Goal: Transaction & Acquisition: Purchase product/service

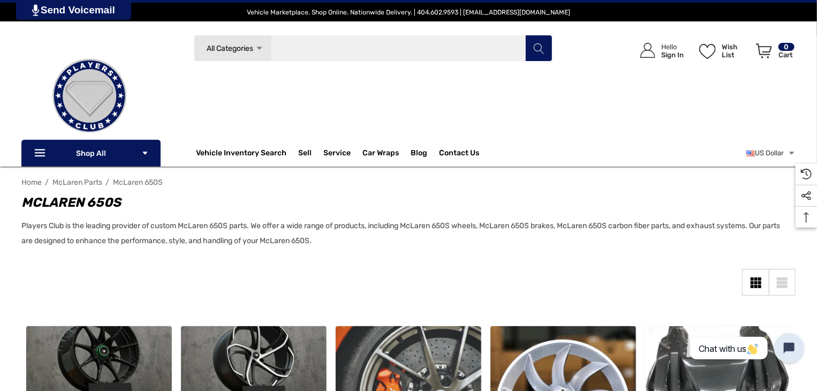
click at [292, 48] on input "Search" at bounding box center [373, 48] width 359 height 27
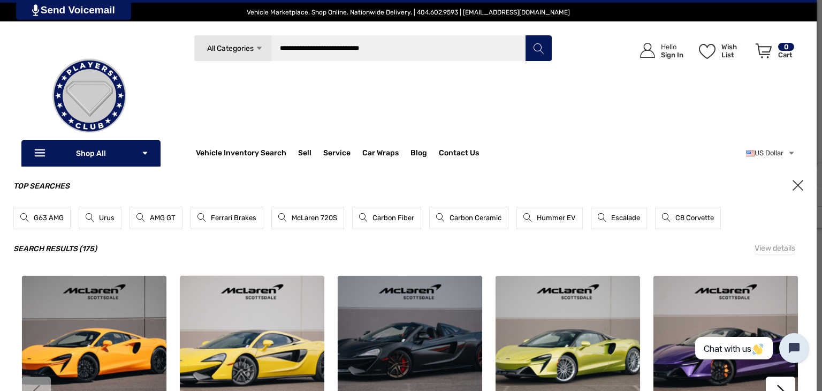
type input "**********"
click at [536, 46] on icon "Search" at bounding box center [539, 48] width 11 height 11
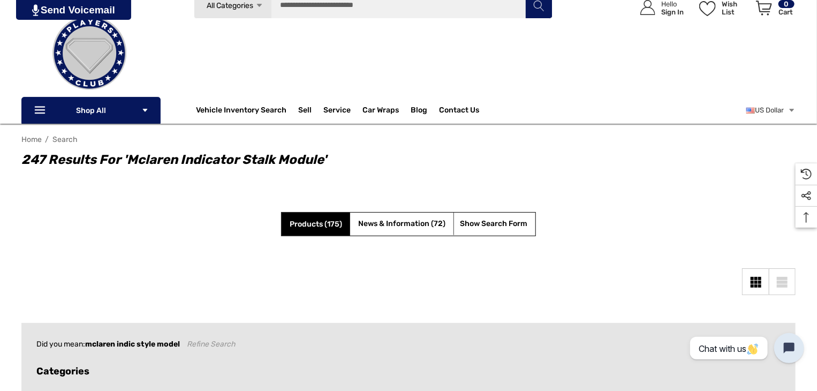
scroll to position [43, 0]
click at [320, 227] on span "Products (175)" at bounding box center [316, 223] width 52 height 9
click at [326, 223] on span "Products (175)" at bounding box center [316, 223] width 52 height 9
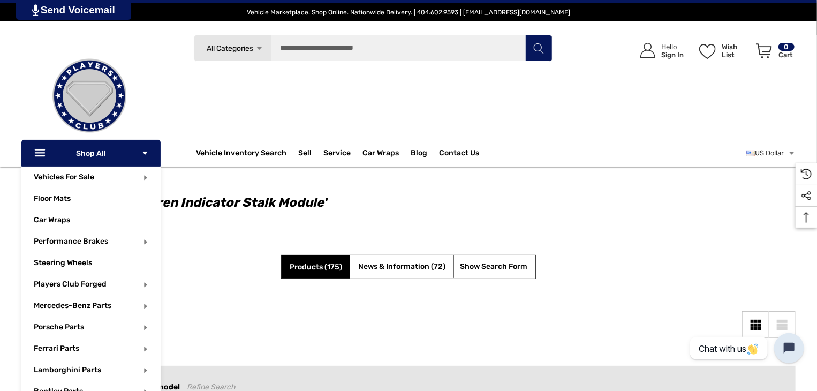
click at [78, 152] on p "Icon Line Icon Line Shop All Icon Arrow Down Icon Arrow Down" at bounding box center [90, 153] width 139 height 27
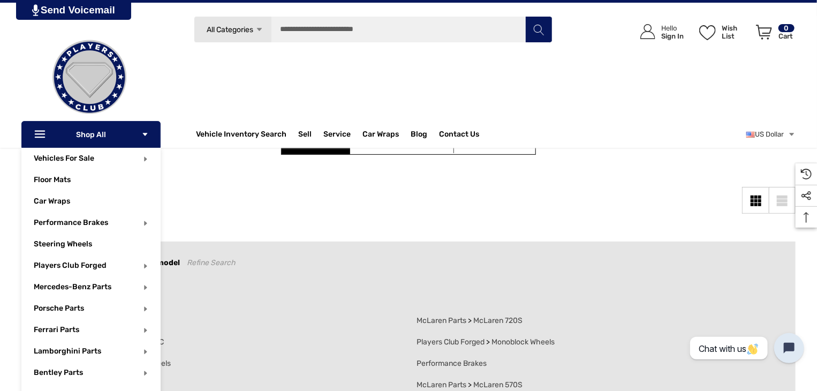
scroll to position [122, 0]
click at [146, 133] on use "Icon Arrow Down" at bounding box center [145, 134] width 5 height 3
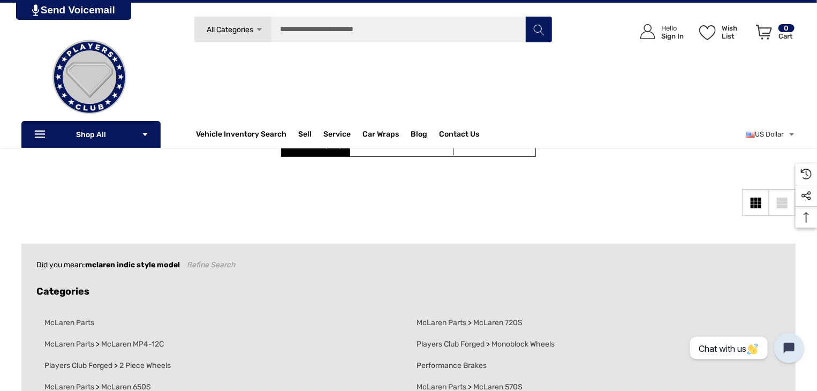
scroll to position [43, 0]
